Goal: Entertainment & Leisure: Consume media (video, audio)

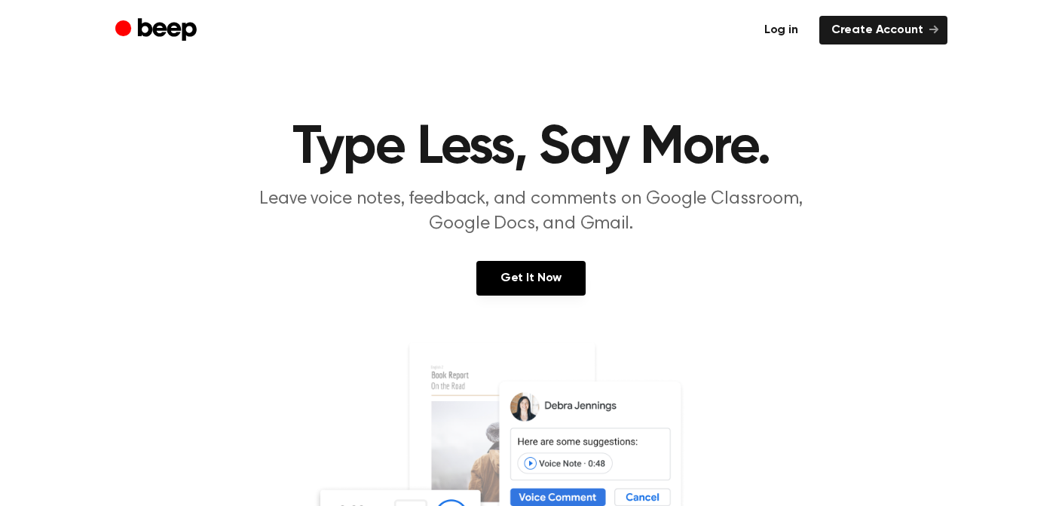
click at [786, 34] on link "Log in" at bounding box center [781, 30] width 58 height 29
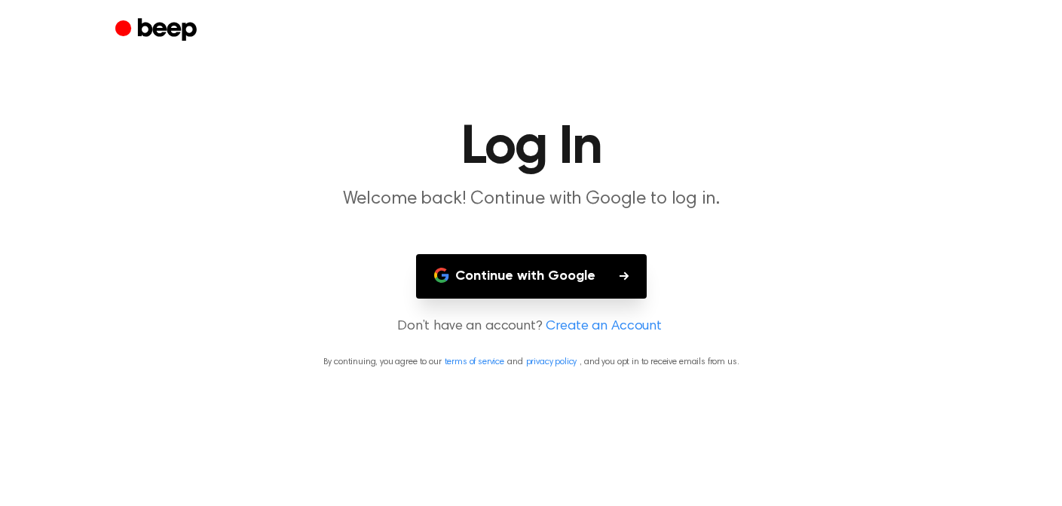
click at [603, 268] on button "Continue with Google" at bounding box center [531, 276] width 231 height 44
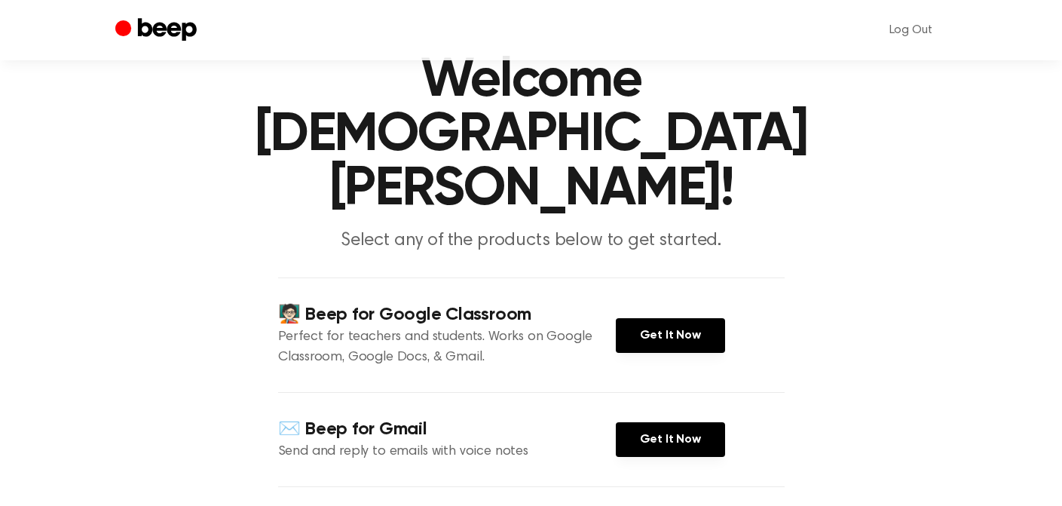
scroll to position [103, 0]
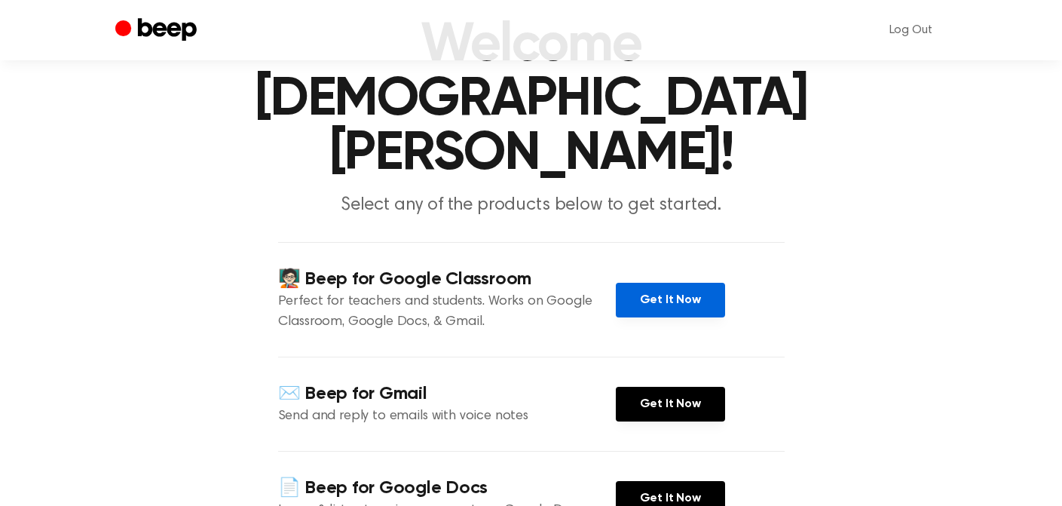
click at [672, 283] on link "Get It Now" at bounding box center [670, 300] width 109 height 35
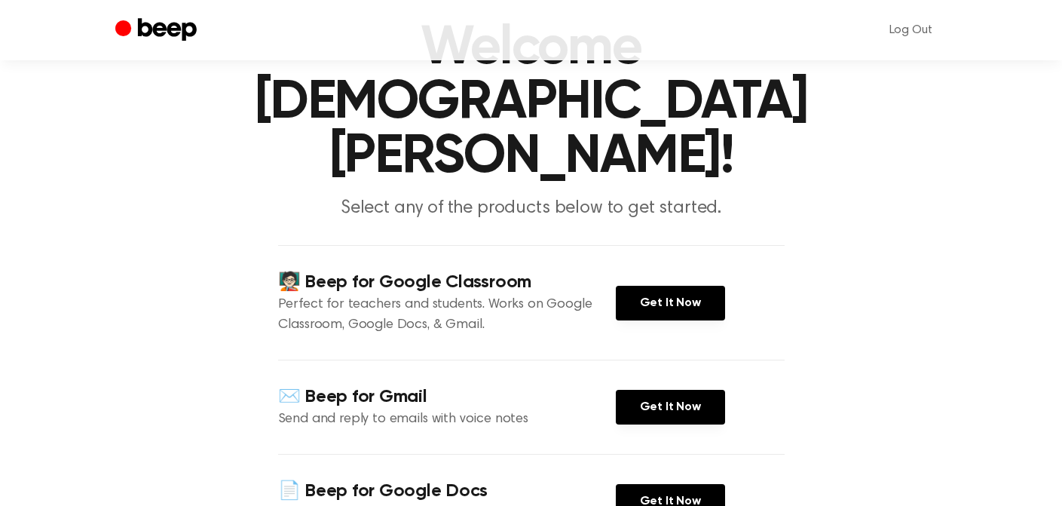
scroll to position [104, 0]
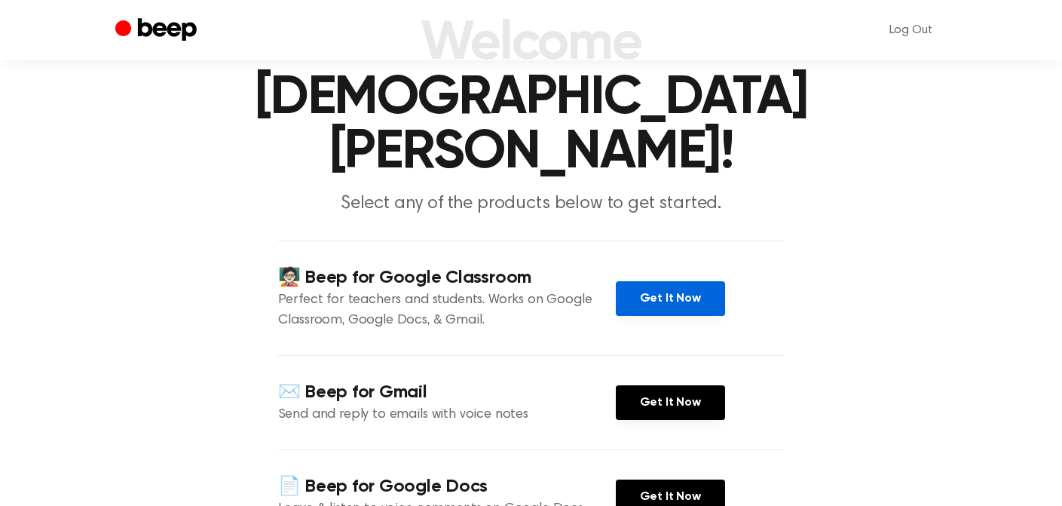
click at [640, 281] on link "Get It Now" at bounding box center [670, 298] width 109 height 35
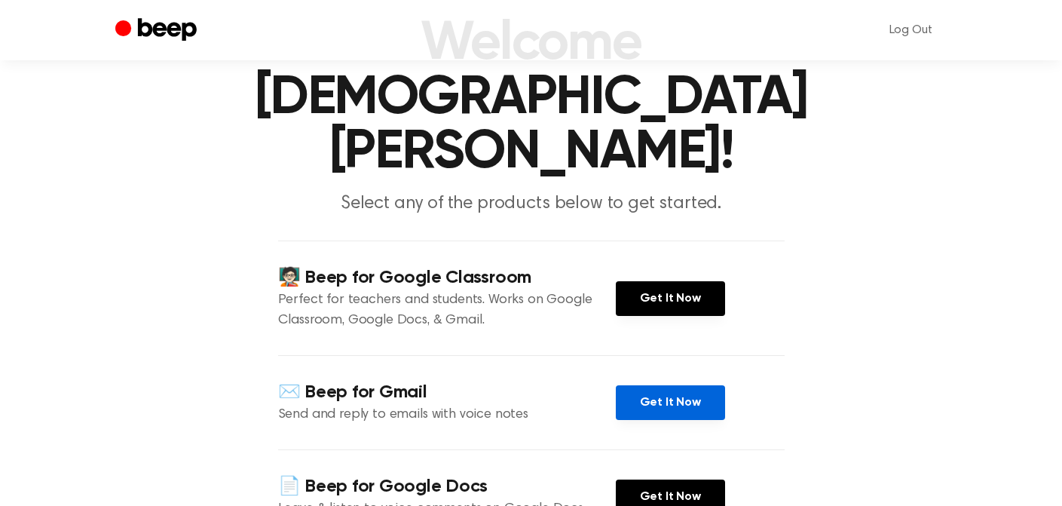
click at [643, 385] on link "Get It Now" at bounding box center [670, 402] width 109 height 35
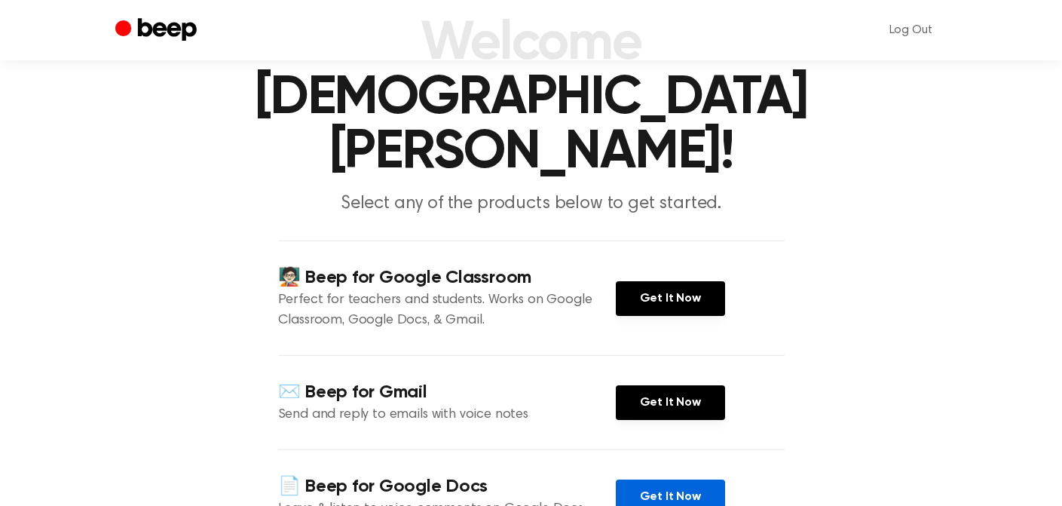
click at [646, 479] on link "Get It Now" at bounding box center [670, 496] width 109 height 35
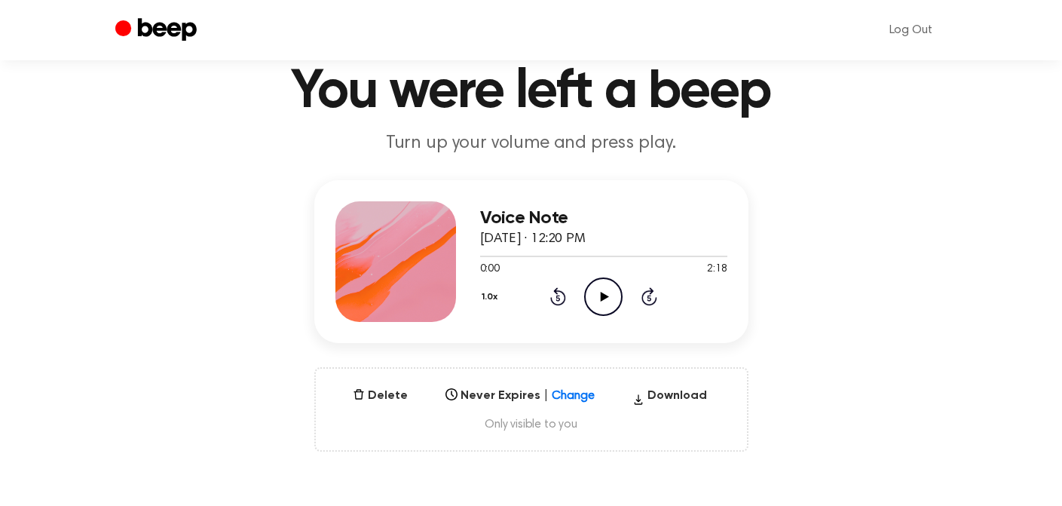
scroll to position [52, 0]
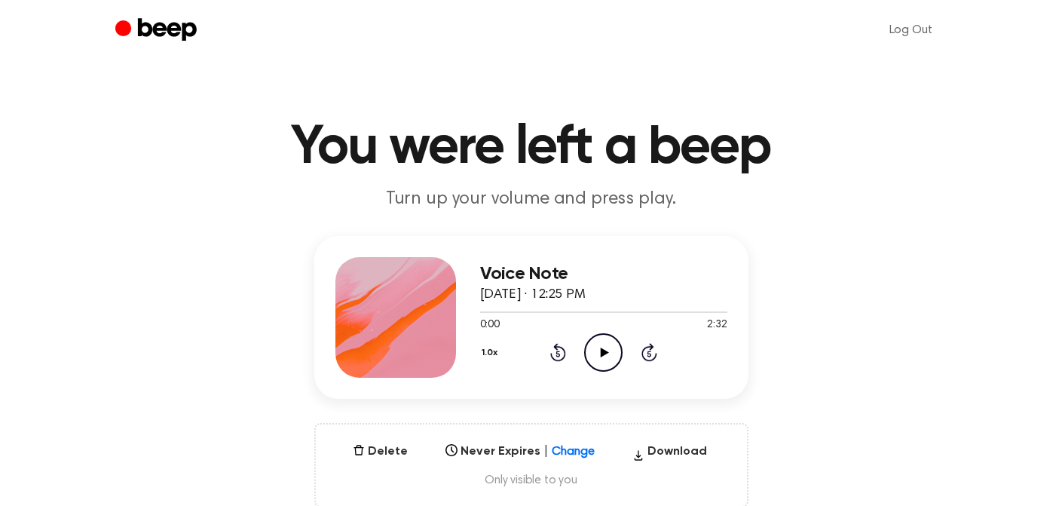
click at [589, 347] on icon "Play Audio" at bounding box center [603, 352] width 38 height 38
click at [603, 351] on icon at bounding box center [605, 353] width 8 height 10
click at [605, 353] on icon at bounding box center [605, 353] width 8 height 10
click at [601, 348] on icon at bounding box center [605, 353] width 8 height 10
